Goal: Navigation & Orientation: Find specific page/section

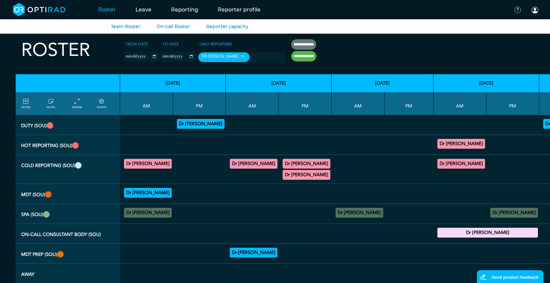
click at [107, 12] on link "Roster" at bounding box center [106, 10] width 37 height 26
click at [119, 29] on link "Team Roster" at bounding box center [125, 27] width 29 height 6
click at [121, 27] on link "Team Roster" at bounding box center [125, 27] width 29 height 6
click at [177, 26] on link "On-call Roster" at bounding box center [173, 27] width 33 height 6
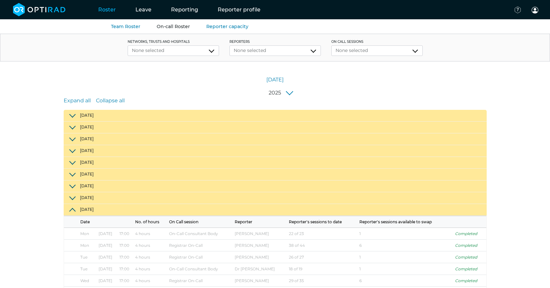
click at [91, 207] on button "[DATE]" at bounding box center [275, 210] width 423 height 12
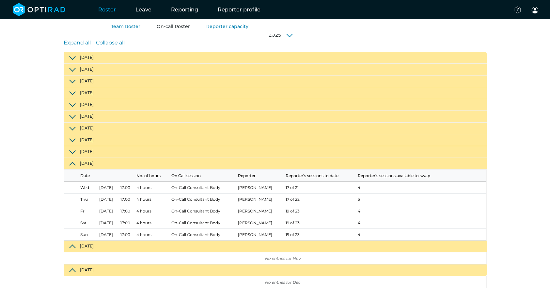
scroll to position [58, 0]
click at [88, 151] on button "[DATE]" at bounding box center [275, 152] width 423 height 12
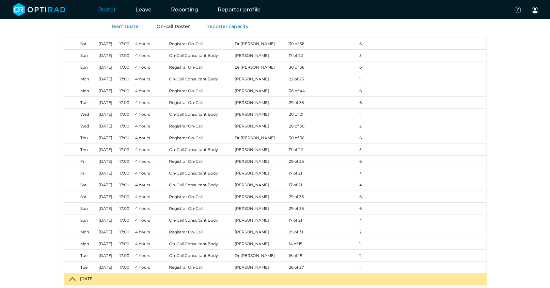
scroll to position [613, 0]
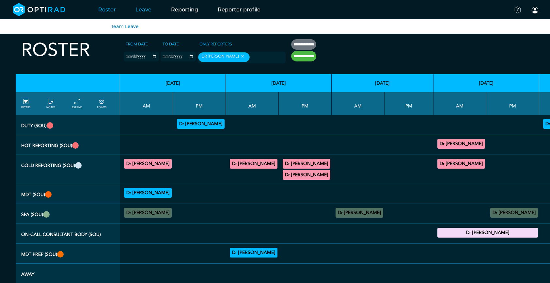
click at [136, 10] on link "Leave" at bounding box center [144, 10] width 36 height 26
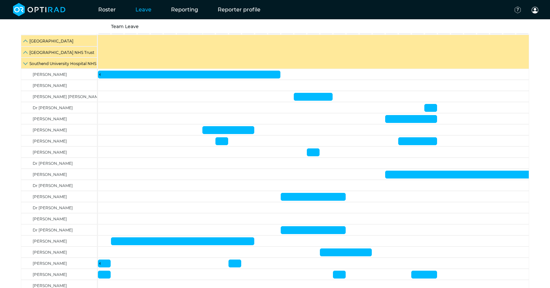
scroll to position [98, 0]
